Goal: Task Accomplishment & Management: Complete application form

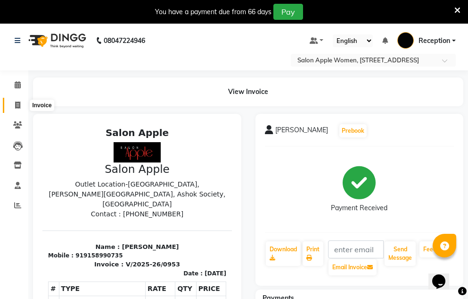
click at [14, 106] on span at bounding box center [17, 105] width 17 height 11
select select "service"
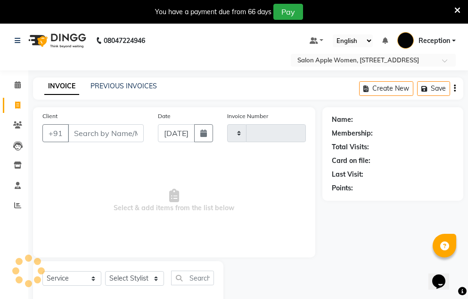
type input "0954"
select select "586"
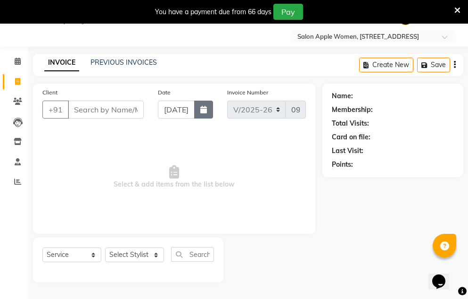
click at [202, 112] on icon "button" at bounding box center [203, 110] width 7 height 8
select select "9"
select select "2025"
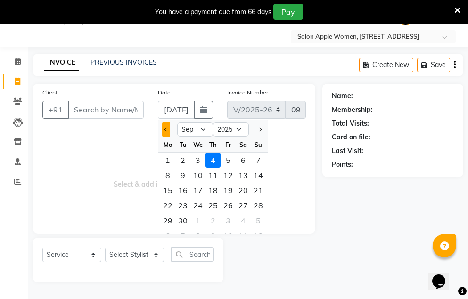
click at [165, 127] on button "Previous month" at bounding box center [166, 129] width 8 height 15
select select "8"
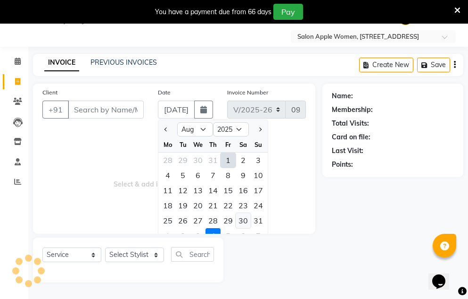
click at [239, 223] on div "30" at bounding box center [243, 220] width 15 height 15
type input "[DATE]"
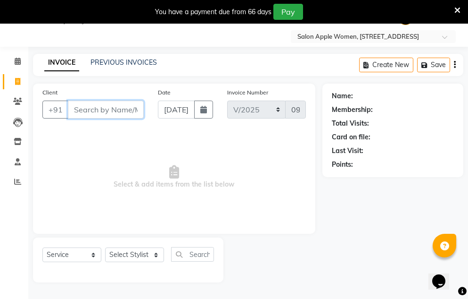
click at [101, 113] on input "Client" at bounding box center [106, 109] width 76 height 18
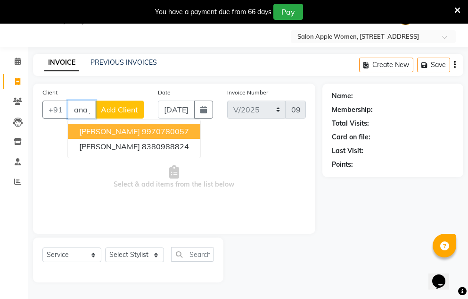
scroll to position [0, 20]
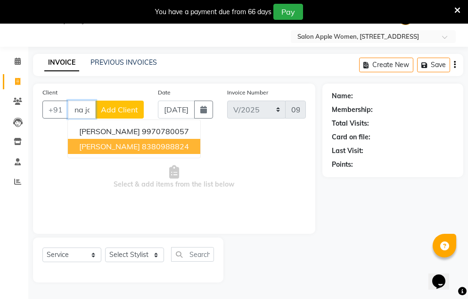
click at [142, 147] on ngb-highlight "8380988824" at bounding box center [165, 145] width 47 height 9
type input "8380988824"
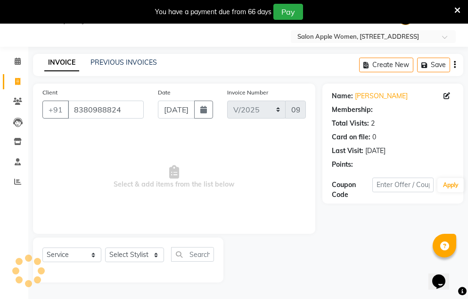
scroll to position [0, 0]
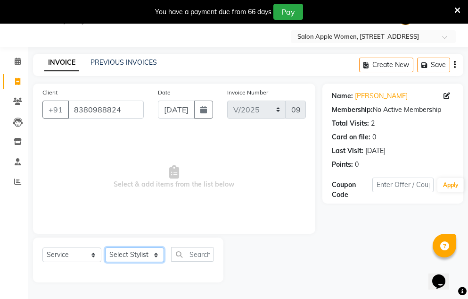
click at [138, 253] on select "Select Stylist [PERSON_NAME] [PERSON_NAME] mahske Archana [PERSON_NAME] [PERSON…" at bounding box center [134, 254] width 59 height 15
select select "35055"
click at [105, 247] on select "Select Stylist [PERSON_NAME] [PERSON_NAME] mahske Archana [PERSON_NAME] [PERSON…" at bounding box center [134, 254] width 59 height 15
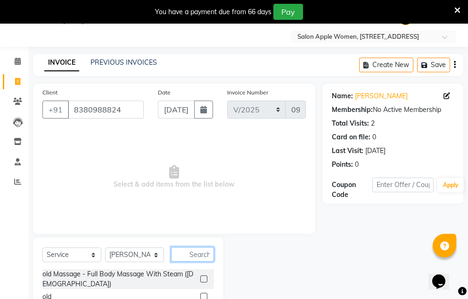
click at [198, 258] on input "text" at bounding box center [192, 254] width 43 height 15
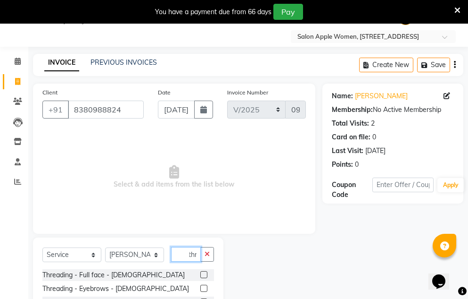
scroll to position [116, 0]
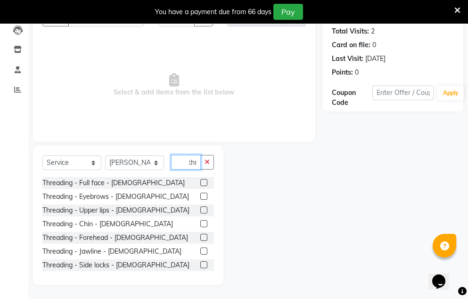
type input "thr"
click at [200, 212] on label at bounding box center [203, 209] width 7 height 7
click at [200, 212] on input "checkbox" at bounding box center [203, 210] width 6 height 6
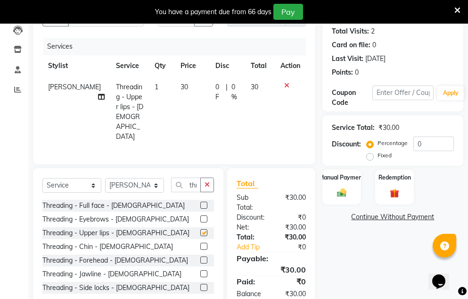
checkbox input "false"
click at [200, 256] on label at bounding box center [203, 259] width 7 height 7
click at [200, 257] on input "checkbox" at bounding box center [203, 260] width 6 height 6
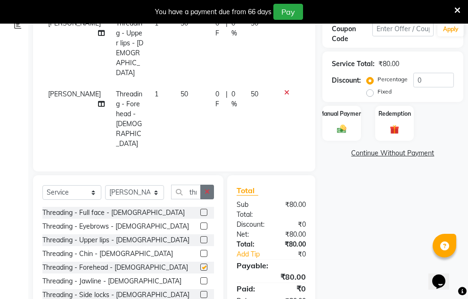
checkbox input "false"
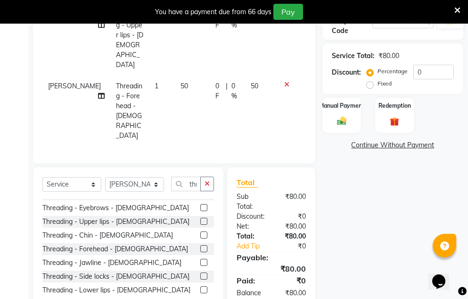
scroll to position [15, 0]
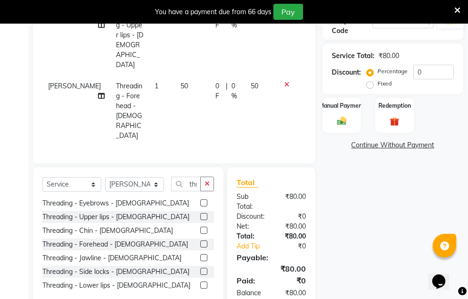
click at [200, 281] on label at bounding box center [203, 284] width 7 height 7
click at [200, 282] on input "checkbox" at bounding box center [203, 285] width 6 height 6
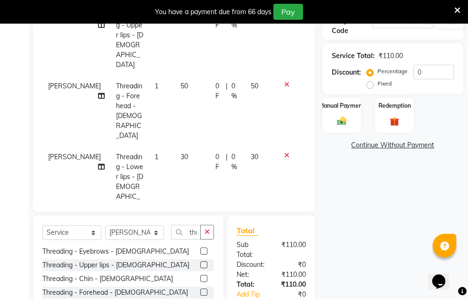
checkbox input "false"
click at [209, 228] on icon "button" at bounding box center [207, 231] width 5 height 7
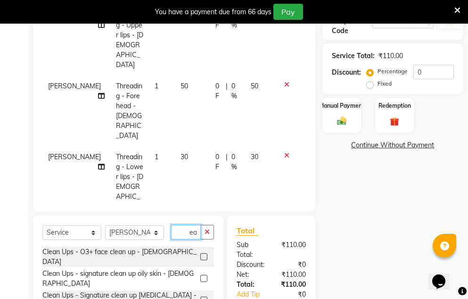
scroll to position [0, 8]
type input "clean"
click at [200, 253] on label at bounding box center [203, 256] width 7 height 7
click at [200, 254] on input "checkbox" at bounding box center [203, 257] width 6 height 6
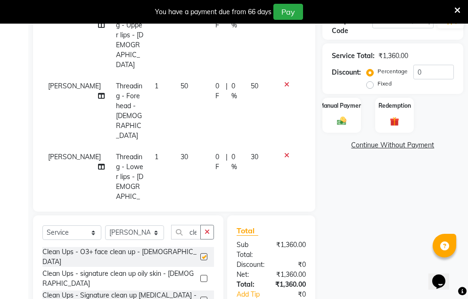
checkbox input "false"
click at [207, 231] on icon "button" at bounding box center [207, 231] width 5 height 7
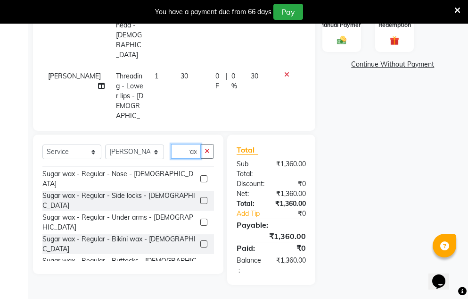
scroll to position [283, 0]
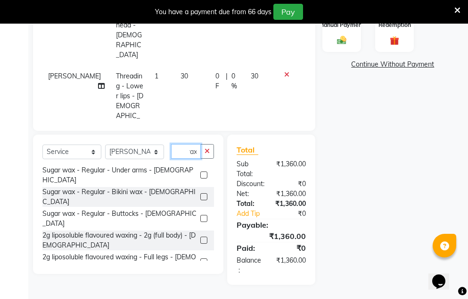
type input "wax"
checkbox input "false"
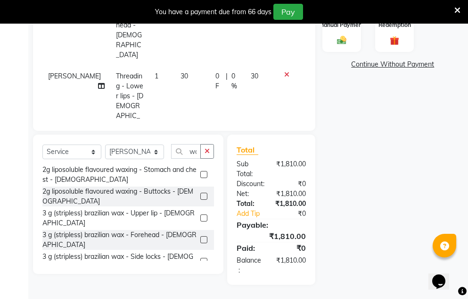
scroll to position [457, 0]
checkbox input "false"
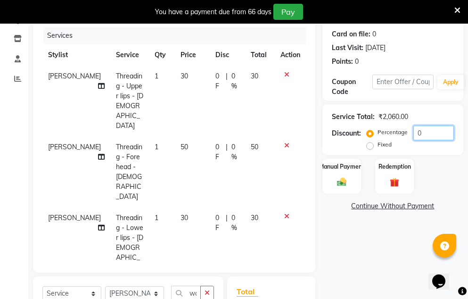
click at [430, 132] on input "0" at bounding box center [434, 132] width 41 height 15
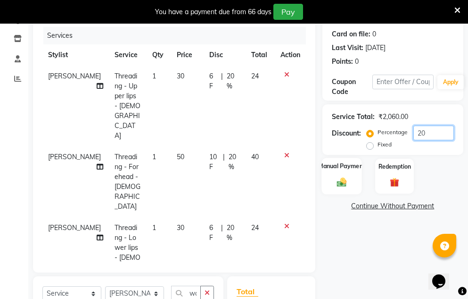
type input "20"
click at [340, 181] on img at bounding box center [342, 181] width 16 height 11
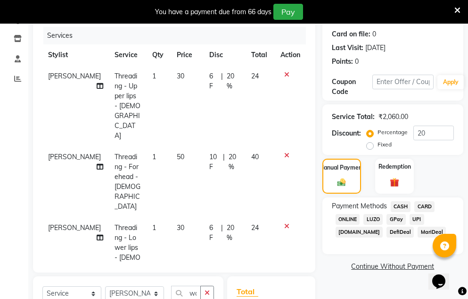
click at [404, 203] on span "CASH" at bounding box center [401, 206] width 20 height 11
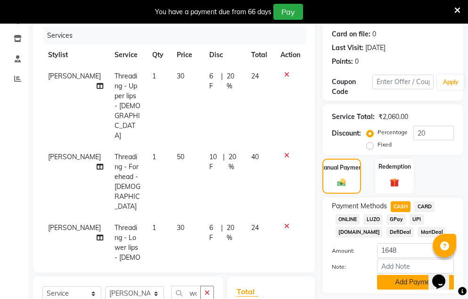
scroll to position [221, 0]
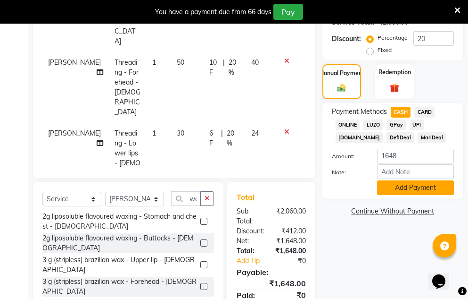
click at [403, 189] on button "Add Payment" at bounding box center [415, 187] width 77 height 15
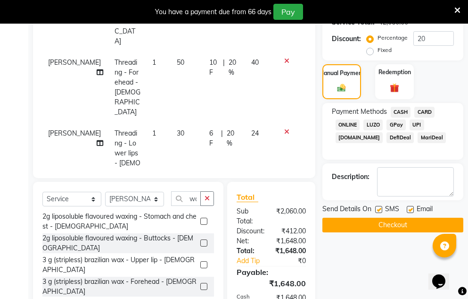
click at [394, 222] on button "Checkout" at bounding box center [393, 224] width 141 height 15
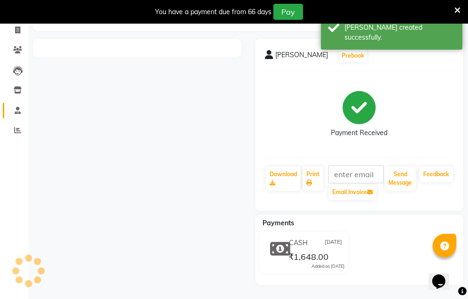
click at [18, 104] on ul "Calendar Invoice Clients Leads Inventory Staff Reports Completed InProgress Upc…" at bounding box center [14, 72] width 28 height 145
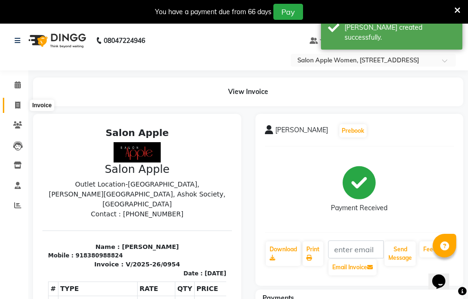
click at [18, 105] on icon at bounding box center [17, 104] width 5 height 7
select select "service"
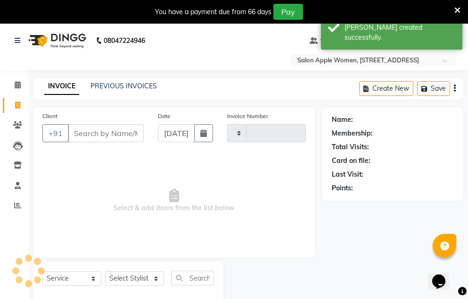
scroll to position [24, 0]
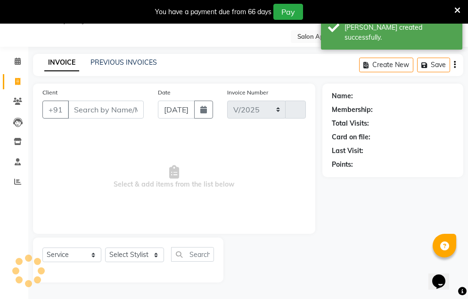
select select "586"
type input "0955"
click at [203, 111] on icon "button" at bounding box center [203, 110] width 7 height 8
select select "9"
select select "2025"
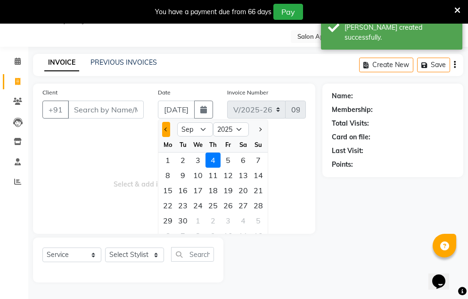
click at [162, 129] on button "Previous month" at bounding box center [166, 129] width 8 height 15
select select "8"
click at [242, 221] on div "30" at bounding box center [243, 220] width 15 height 15
type input "[DATE]"
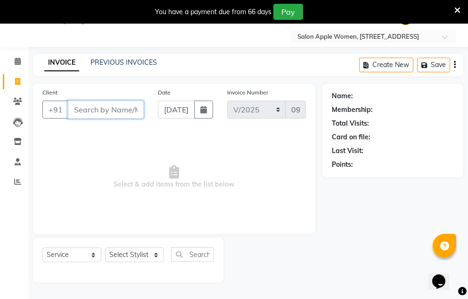
click at [92, 110] on input "Client" at bounding box center [106, 109] width 76 height 18
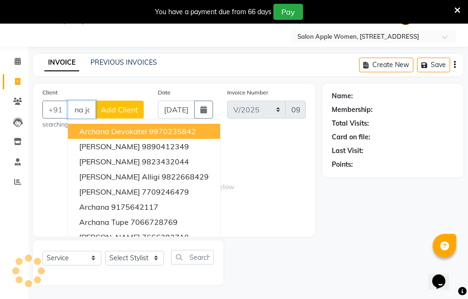
scroll to position [0, 25]
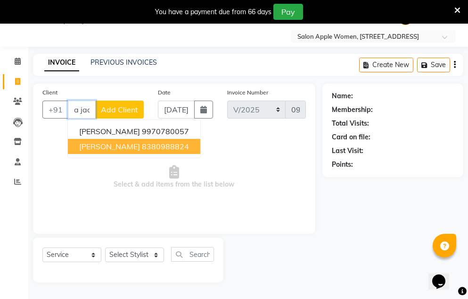
click at [84, 154] on ngb-typeahead-window "[PERSON_NAME] 9970780057 [PERSON_NAME] 8380988824" at bounding box center [133, 138] width 133 height 39
click at [113, 152] on button "[PERSON_NAME] 8380988824" at bounding box center [134, 146] width 133 height 15
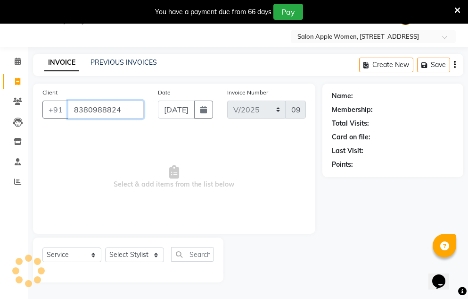
type input "8380988824"
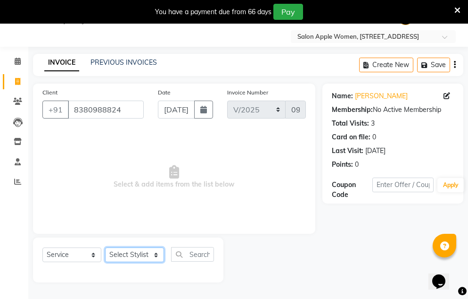
click at [141, 262] on select "Select Stylist [PERSON_NAME] [PERSON_NAME] mahske Archana [PERSON_NAME] [PERSON…" at bounding box center [134, 254] width 59 height 15
select select "35055"
click at [105, 247] on select "Select Stylist [PERSON_NAME] [PERSON_NAME] mahske Archana [PERSON_NAME] [PERSON…" at bounding box center [134, 254] width 59 height 15
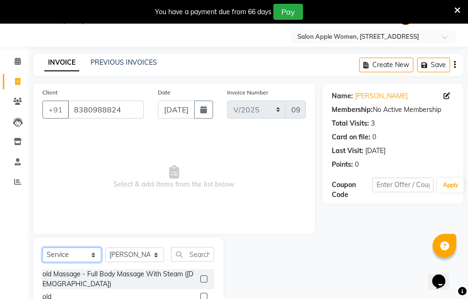
click at [88, 257] on select "Select Service Product Membership Package Voucher Prepaid Gift Card" at bounding box center [71, 254] width 59 height 15
click at [42, 247] on select "Select Service Product Membership Package Voucher Prepaid Gift Card" at bounding box center [71, 254] width 59 height 15
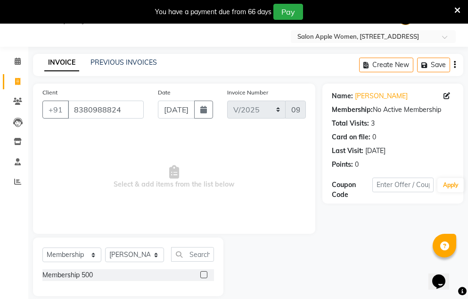
click at [203, 272] on label at bounding box center [203, 274] width 7 height 7
click at [203, 272] on input "checkbox" at bounding box center [203, 275] width 6 height 6
select select "select"
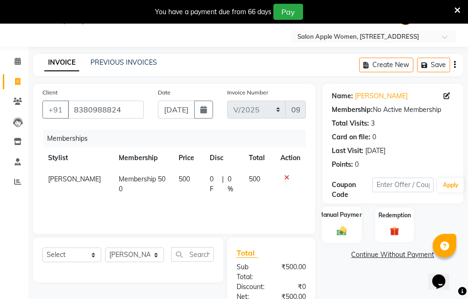
click at [343, 232] on img at bounding box center [342, 230] width 16 height 11
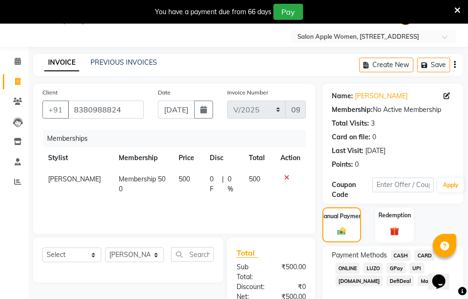
scroll to position [116, 0]
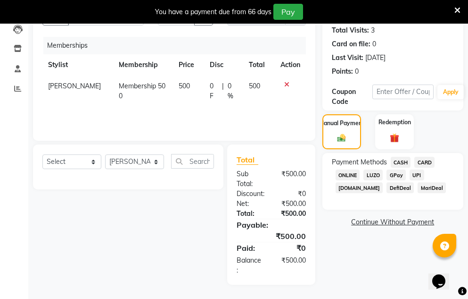
click at [396, 165] on span "CASH" at bounding box center [401, 162] width 20 height 11
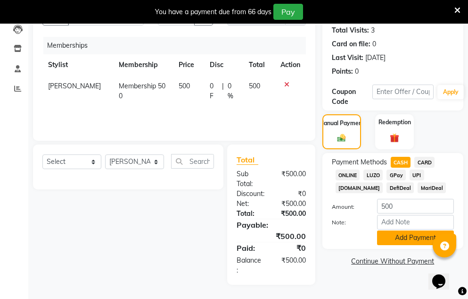
click at [389, 242] on button "Add Payment" at bounding box center [415, 237] width 77 height 15
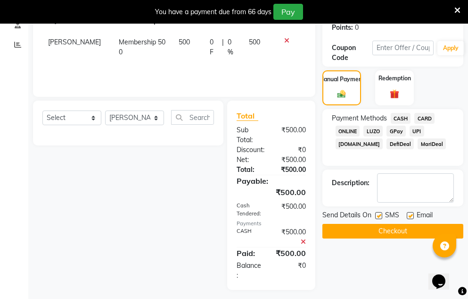
scroll to position [166, 0]
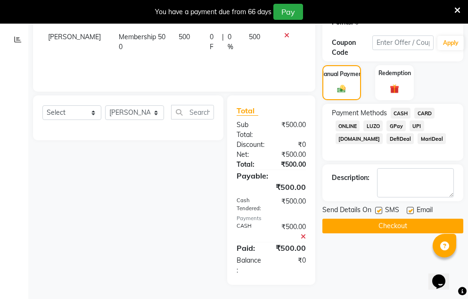
click at [357, 224] on button "Checkout" at bounding box center [393, 225] width 141 height 15
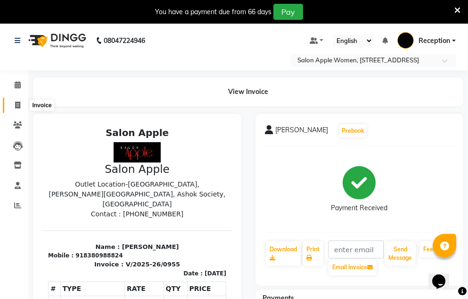
click at [18, 105] on icon at bounding box center [17, 104] width 5 height 7
select select "586"
select select "service"
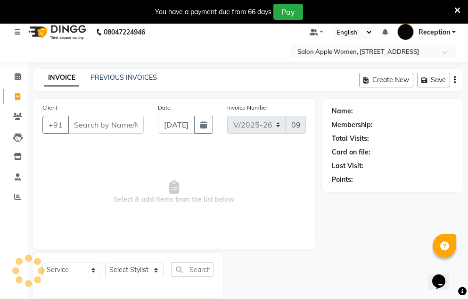
scroll to position [24, 0]
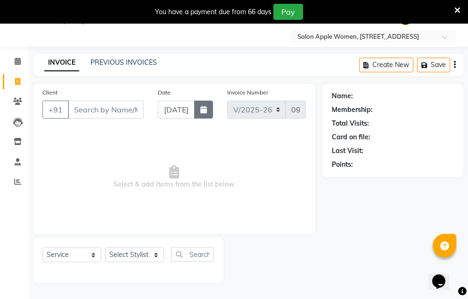
click at [207, 109] on icon "button" at bounding box center [203, 110] width 7 height 8
select select "9"
select select "2025"
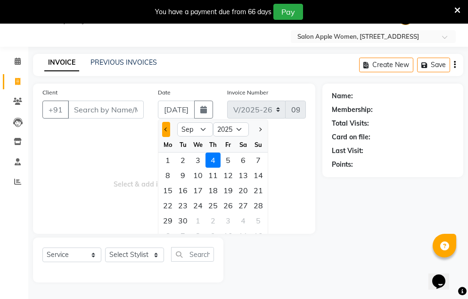
click at [166, 131] on span "Previous month" at bounding box center [167, 129] width 4 height 4
select select "8"
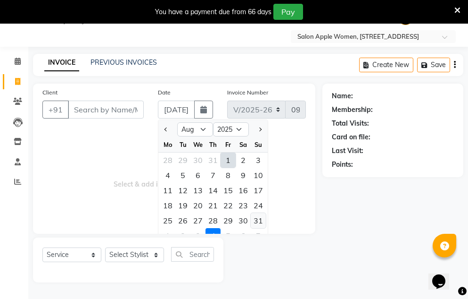
click at [255, 218] on div "31" at bounding box center [258, 220] width 15 height 15
type input "[DATE]"
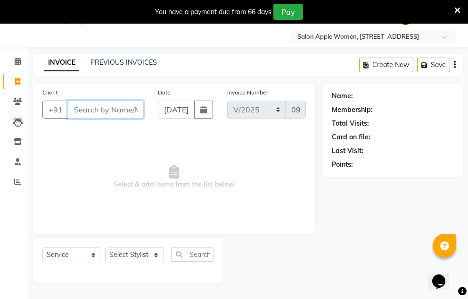
click at [94, 112] on input "Client" at bounding box center [106, 109] width 76 height 18
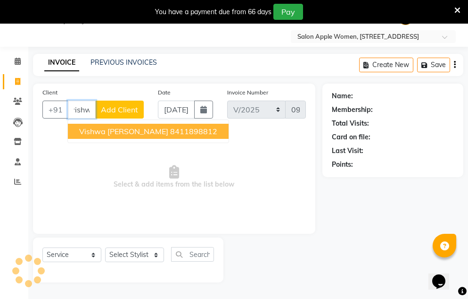
scroll to position [0, 8]
click at [100, 133] on span "Vishwa [PERSON_NAME]" at bounding box center [123, 130] width 89 height 9
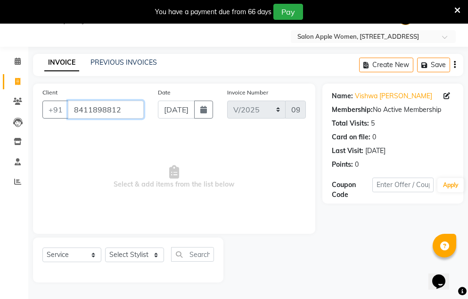
click at [129, 116] on input "8411898812" at bounding box center [106, 109] width 76 height 18
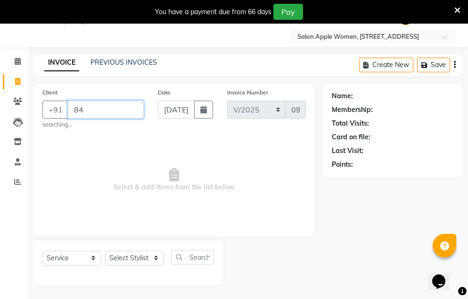
type input "8"
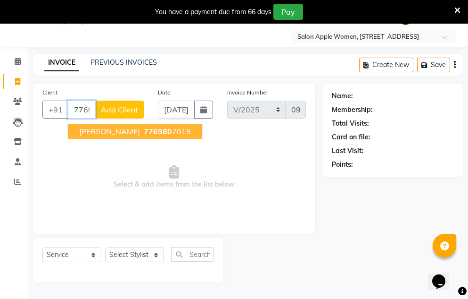
click at [144, 135] on span "776980" at bounding box center [158, 130] width 28 height 9
type input "7769807015"
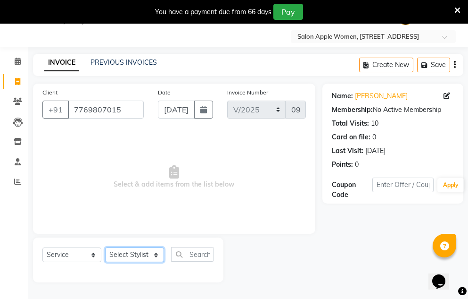
click at [148, 256] on select "Select Stylist [PERSON_NAME] [PERSON_NAME] mahske Archana [PERSON_NAME] [PERSON…" at bounding box center [134, 254] width 59 height 15
select select "35055"
click at [105, 247] on select "Select Stylist [PERSON_NAME] [PERSON_NAME] mahske Archana [PERSON_NAME] [PERSON…" at bounding box center [134, 254] width 59 height 15
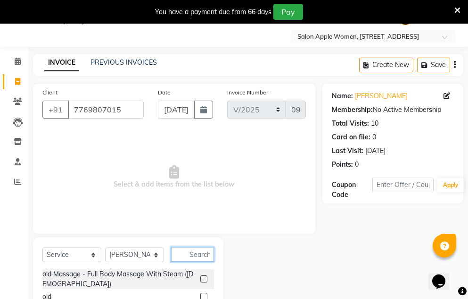
click at [204, 252] on input "text" at bounding box center [192, 254] width 43 height 15
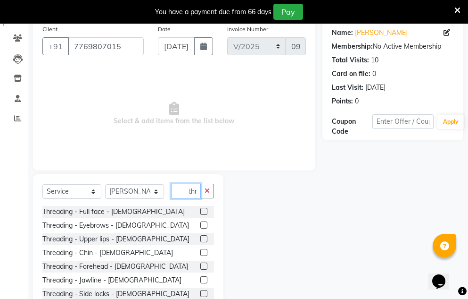
scroll to position [116, 0]
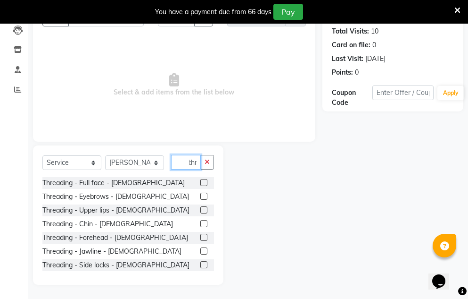
type input "thr"
click at [200, 210] on label at bounding box center [203, 209] width 7 height 7
click at [200, 210] on input "checkbox" at bounding box center [203, 210] width 6 height 6
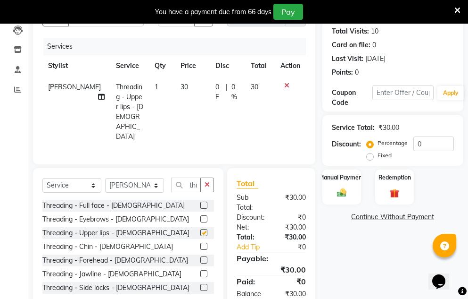
checkbox input "false"
click at [200, 256] on label at bounding box center [203, 259] width 7 height 7
click at [200, 257] on input "checkbox" at bounding box center [203, 260] width 6 height 6
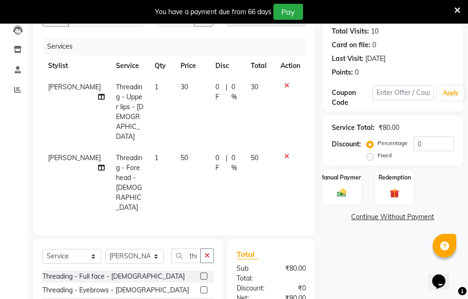
checkbox input "false"
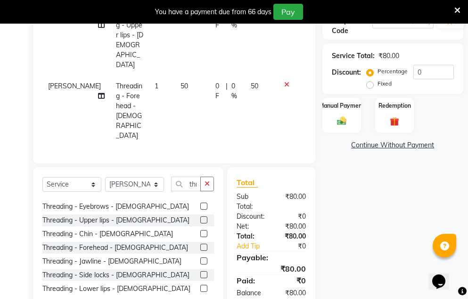
scroll to position [15, 0]
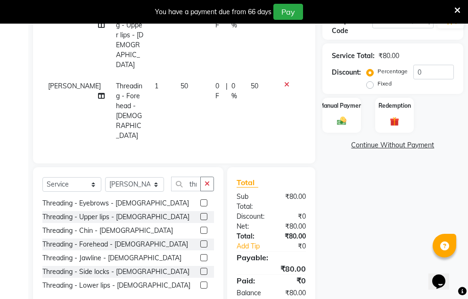
click at [200, 281] on label at bounding box center [203, 284] width 7 height 7
click at [200, 282] on input "checkbox" at bounding box center [203, 285] width 6 height 6
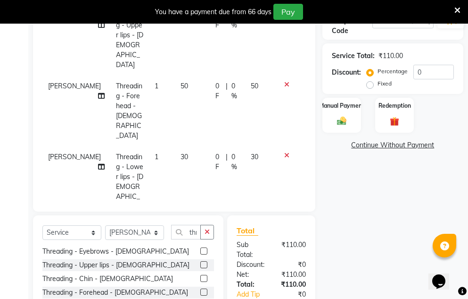
checkbox input "false"
click at [141, 225] on select "Select Stylist [PERSON_NAME] [PERSON_NAME] mahske Archana [PERSON_NAME] [PERSON…" at bounding box center [134, 232] width 59 height 15
select select "84025"
click at [105, 225] on select "Select Stylist [PERSON_NAME] [PERSON_NAME] mahske Archana [PERSON_NAME] [PERSON…" at bounding box center [134, 232] width 59 height 15
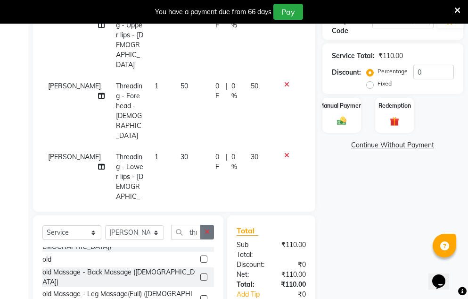
click at [207, 228] on icon "button" at bounding box center [207, 231] width 5 height 7
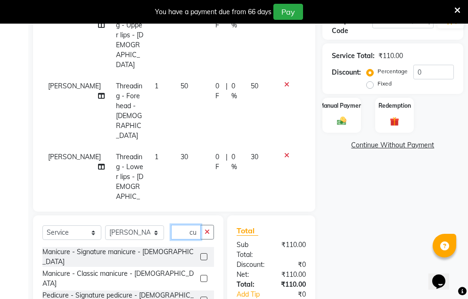
scroll to position [0, 1]
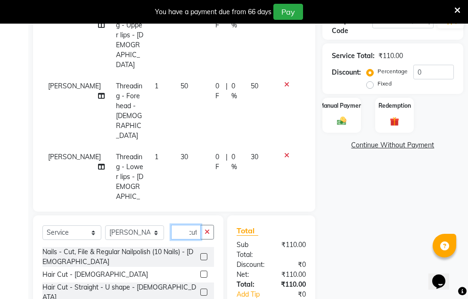
type input "cut"
click at [200, 288] on label at bounding box center [203, 291] width 7 height 7
click at [200, 289] on input "checkbox" at bounding box center [203, 292] width 6 height 6
checkbox input "false"
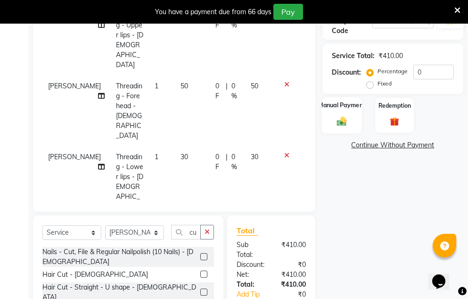
click at [341, 122] on img at bounding box center [342, 121] width 16 height 11
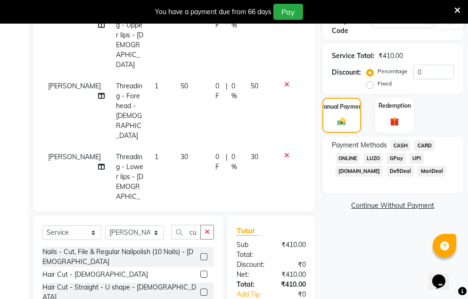
click at [406, 144] on span "CASH" at bounding box center [401, 145] width 20 height 11
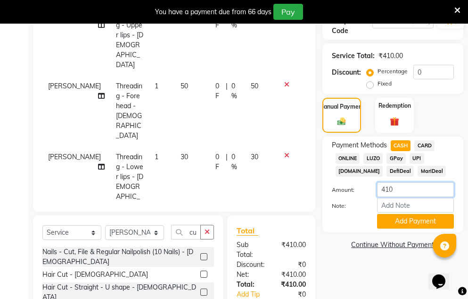
click at [411, 194] on input "410" at bounding box center [415, 189] width 77 height 15
type input "400"
click at [406, 218] on button "Add Payment" at bounding box center [415, 221] width 77 height 15
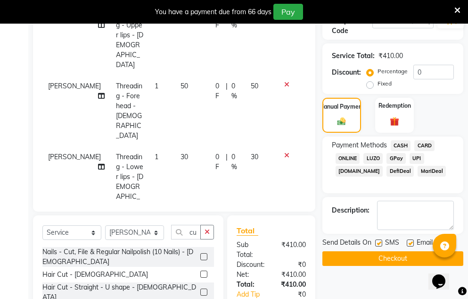
click at [399, 159] on span "GPay" at bounding box center [396, 158] width 19 height 11
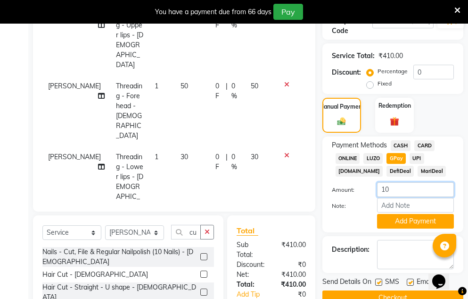
click at [402, 191] on input "10" at bounding box center [415, 189] width 77 height 15
click at [390, 216] on button "Add Payment" at bounding box center [415, 221] width 77 height 15
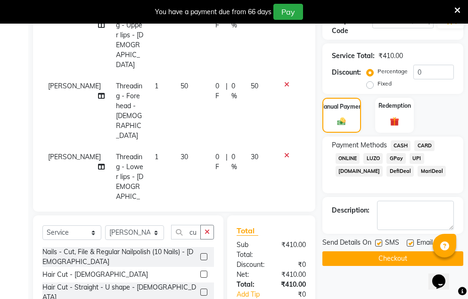
click at [381, 258] on button "Checkout" at bounding box center [393, 258] width 141 height 15
